Goal: Information Seeking & Learning: Learn about a topic

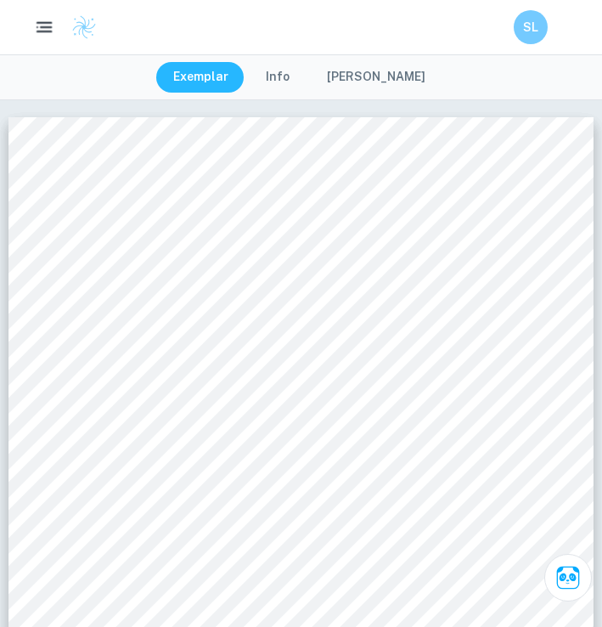
click at [42, 26] on rect "button" at bounding box center [46, 27] width 12 height 2
click at [32, 25] on button "button" at bounding box center [43, 26] width 35 height 35
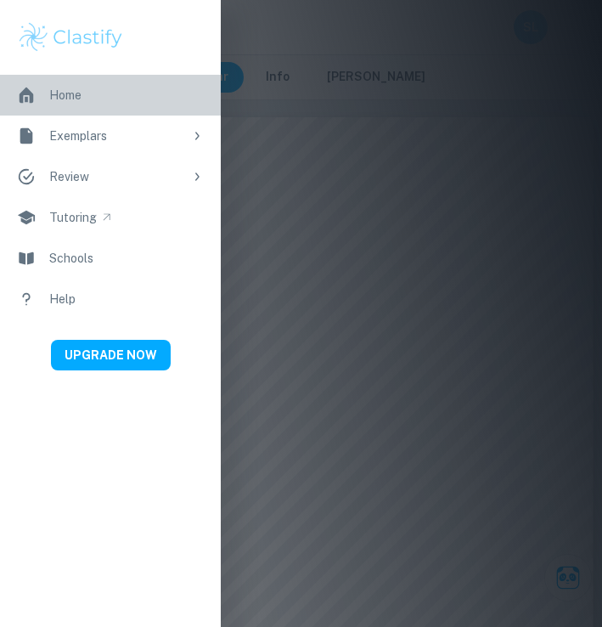
click at [71, 92] on div "Home" at bounding box center [65, 95] width 32 height 19
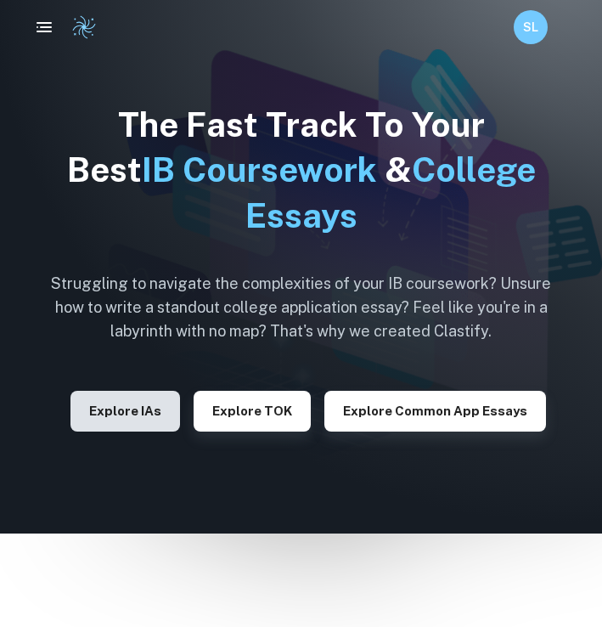
click at [166, 417] on button "Explore IAs" at bounding box center [125, 411] width 110 height 41
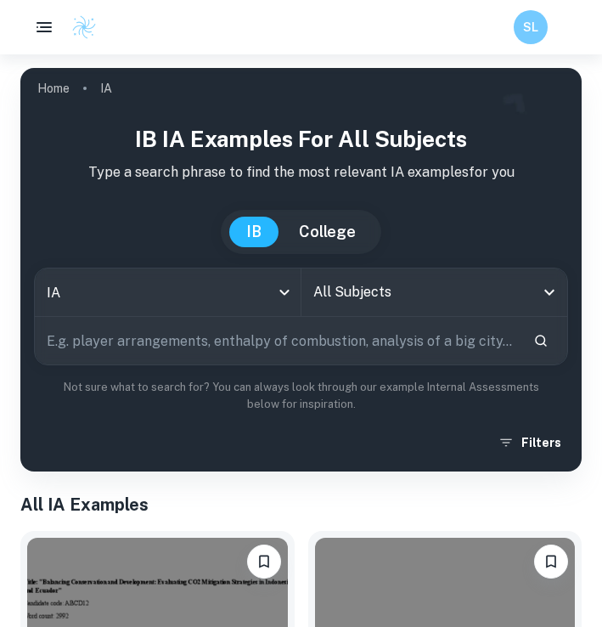
click at [291, 345] on input "text" at bounding box center [277, 341] width 485 height 48
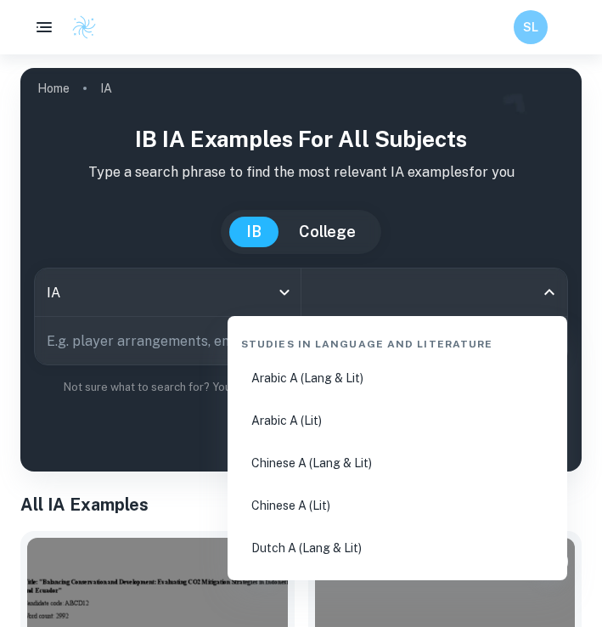
click at [345, 298] on input "All Subjects" at bounding box center [422, 292] width 226 height 32
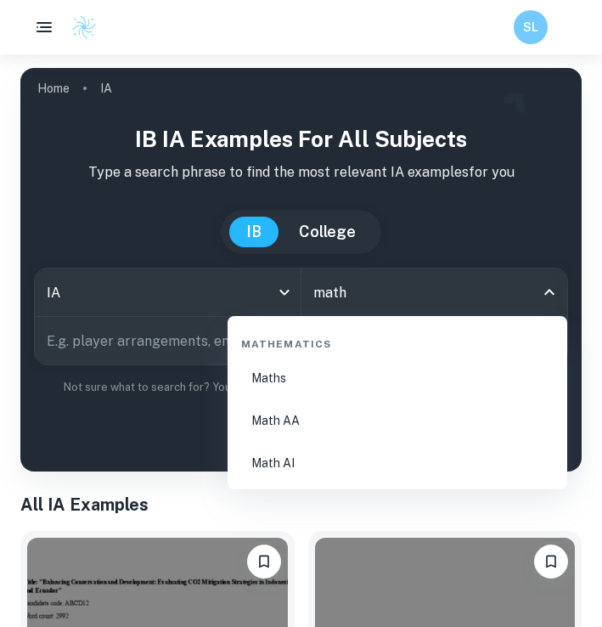
click at [265, 432] on li "Math AA" at bounding box center [397, 420] width 326 height 39
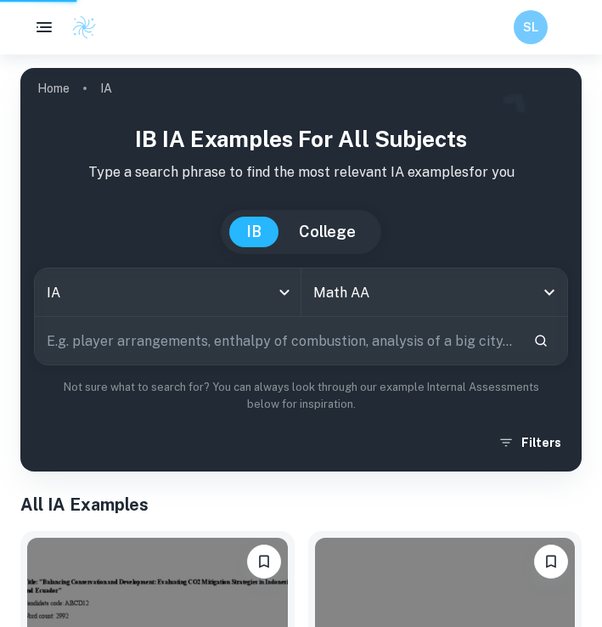
type input "Math AA"
click at [156, 339] on input "text" at bounding box center [277, 341] width 485 height 48
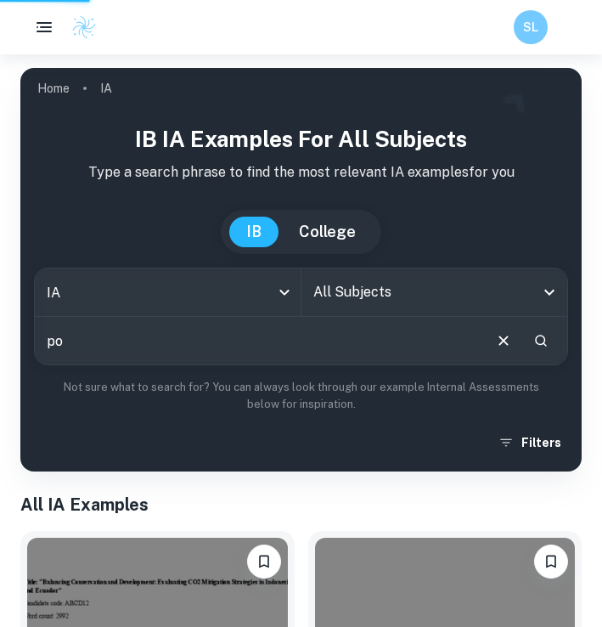
type input "pop"
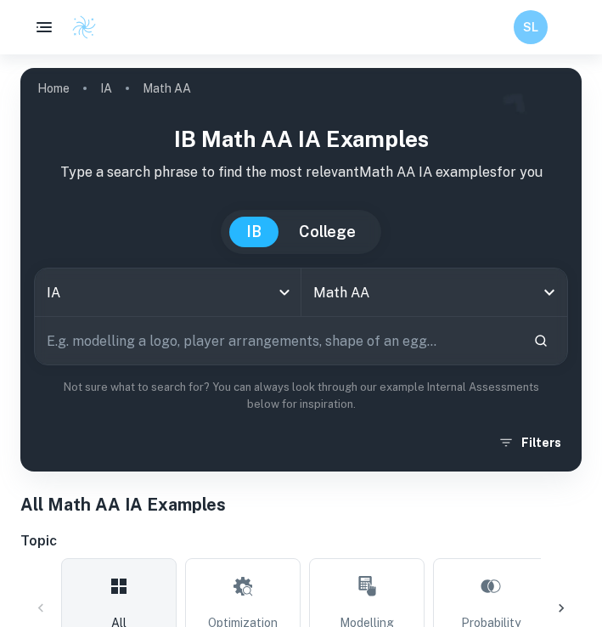
click at [119, 352] on input "text" at bounding box center [277, 341] width 485 height 48
type input "population"
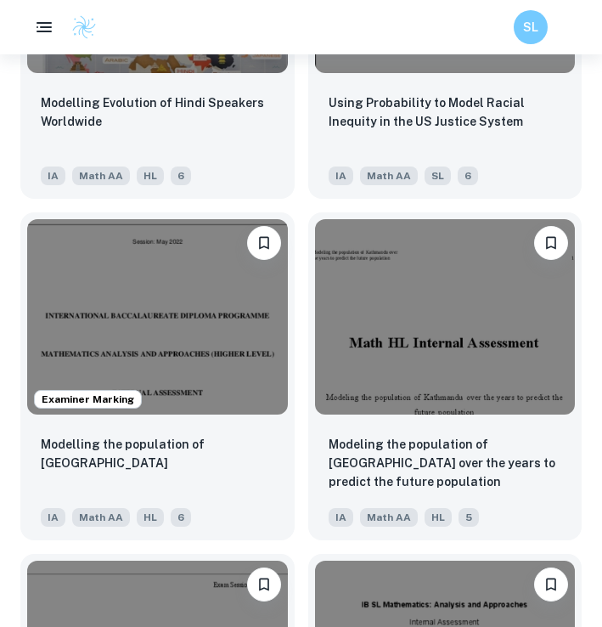
scroll to position [2859, 0]
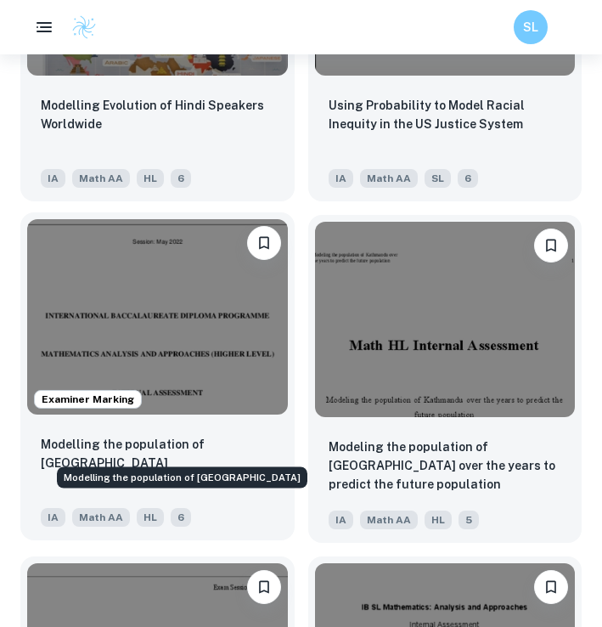
click at [222, 440] on p "Modelling the population of Singapore" at bounding box center [157, 453] width 233 height 37
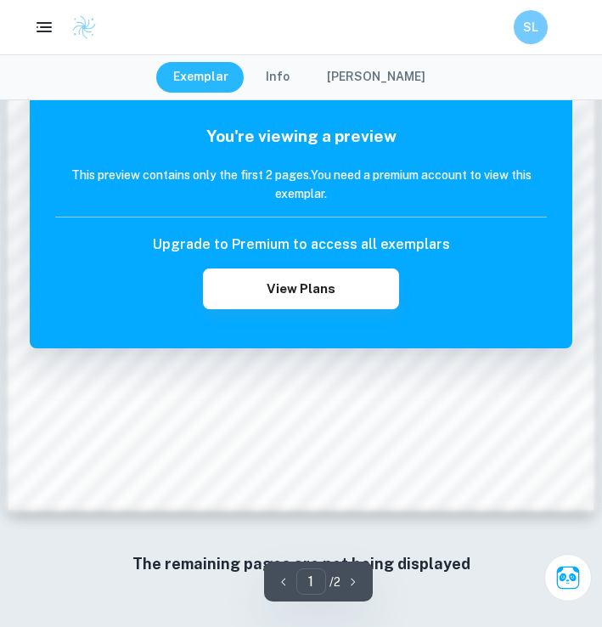
scroll to position [743, 0]
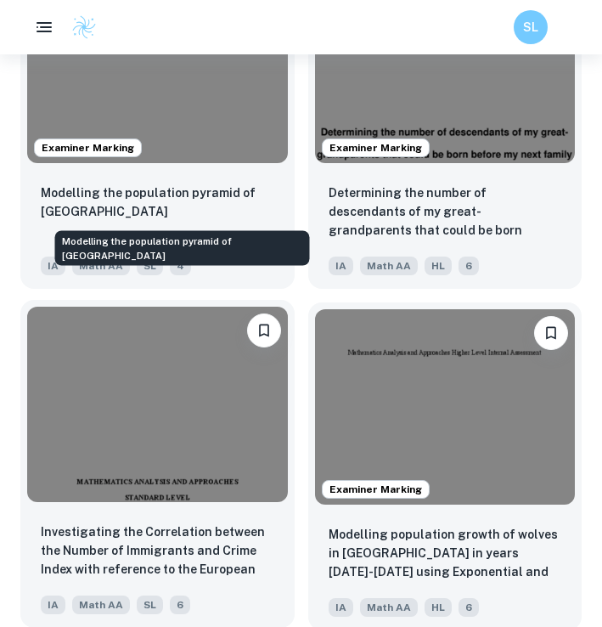
scroll to position [4820, 0]
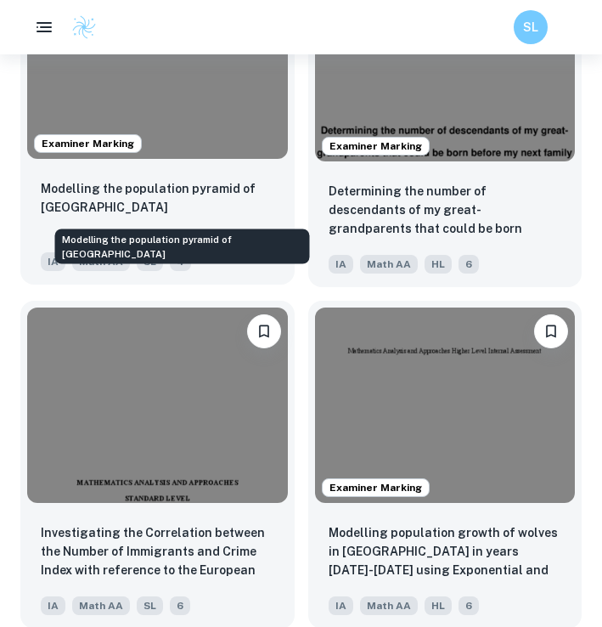
click at [185, 213] on p "Modelling the population pyramid of Poland" at bounding box center [157, 197] width 233 height 37
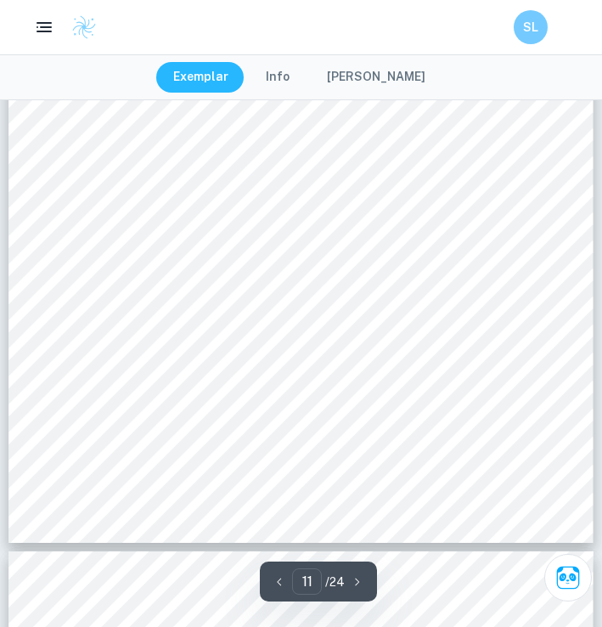
scroll to position [9047, 0]
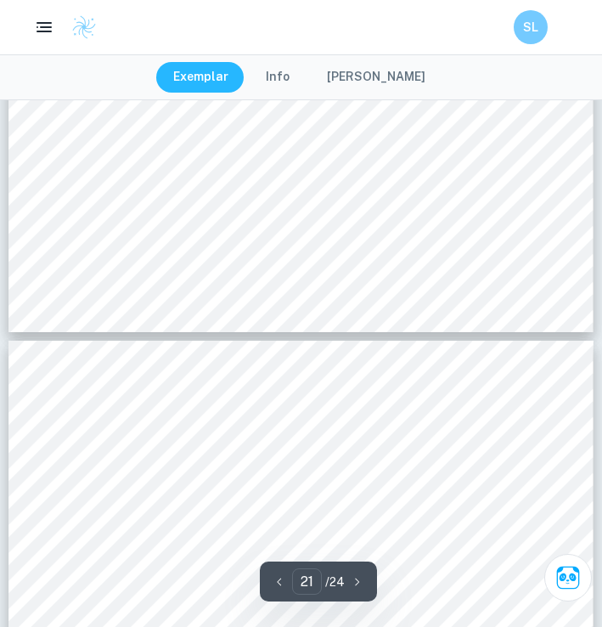
type input "22"
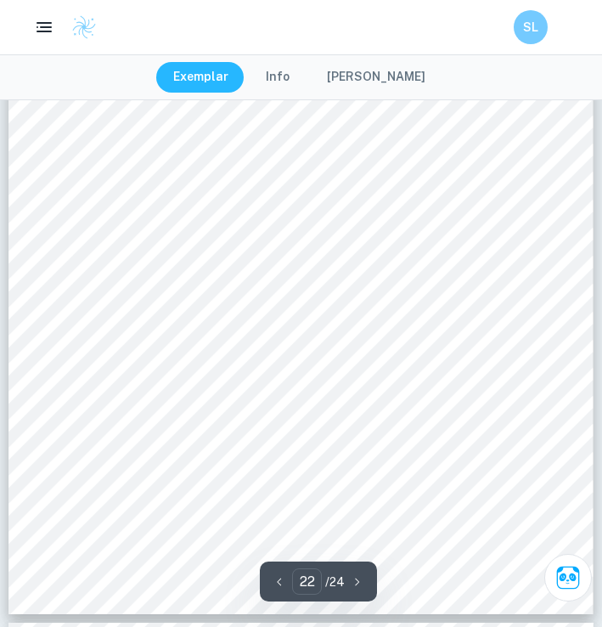
scroll to position [18376, 0]
